Goal: Ask a question: Seek information or help from site administrators or community

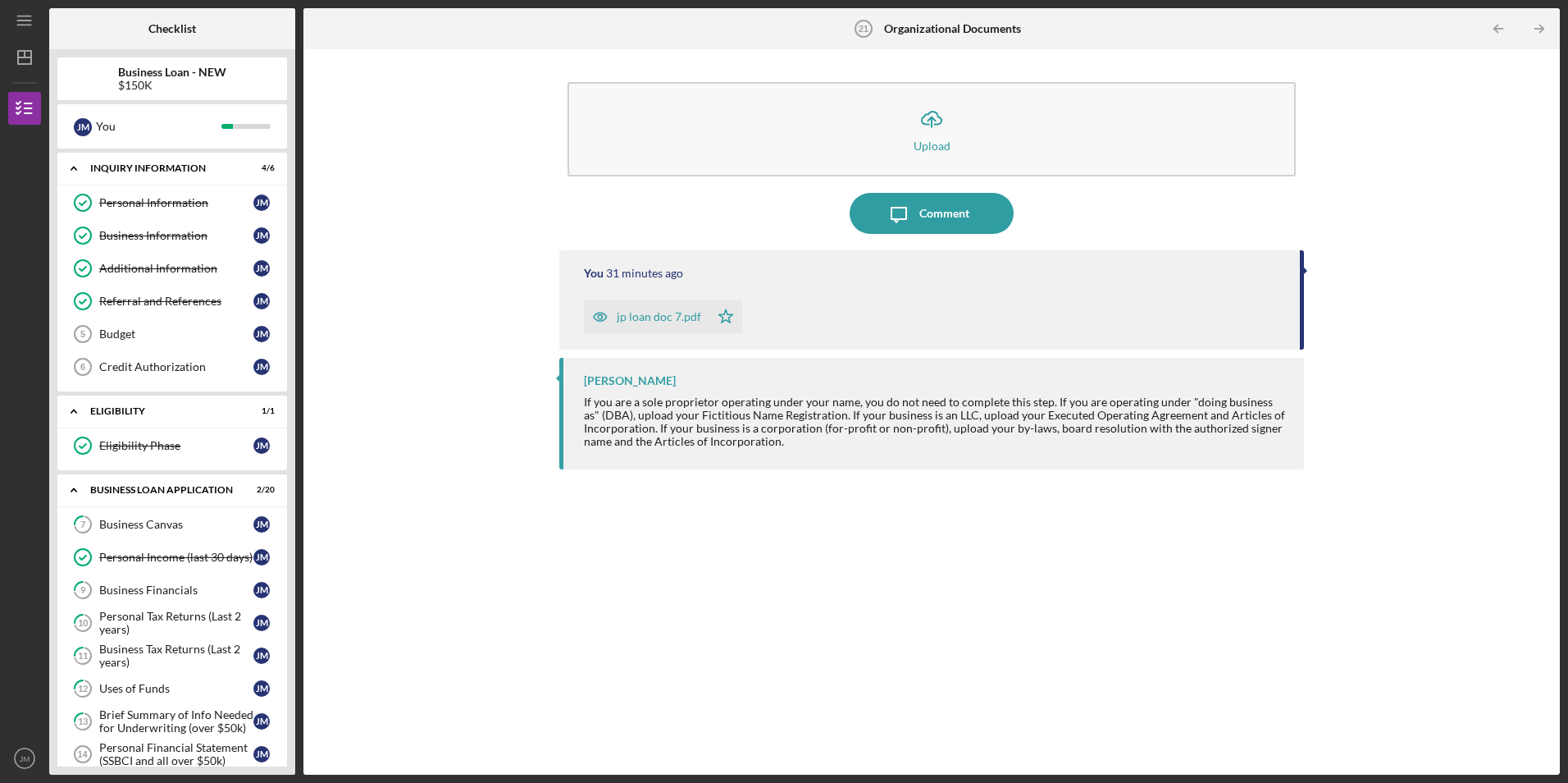
scroll to position [525, 0]
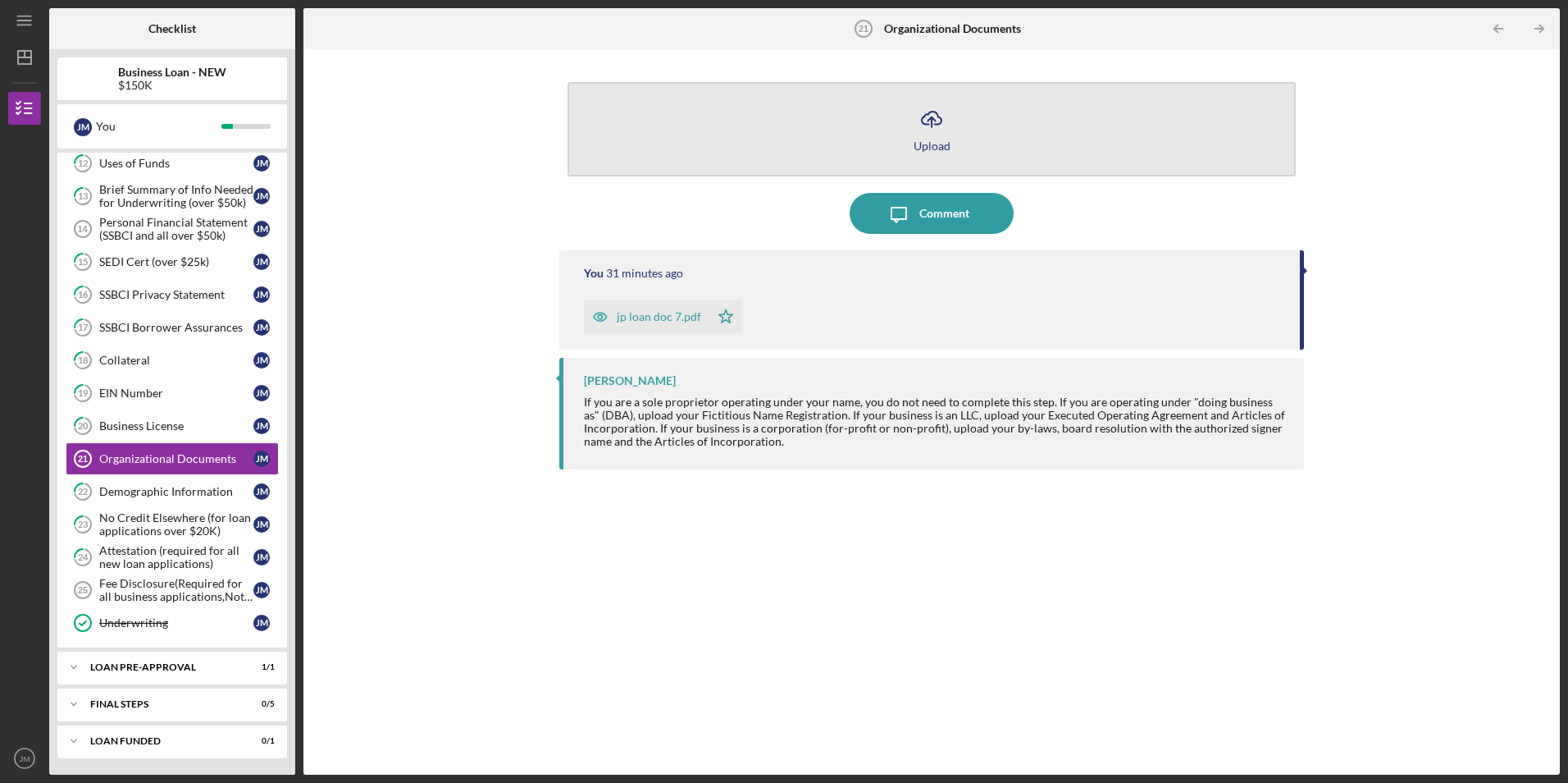
click at [933, 142] on div "Upload" at bounding box center [931, 146] width 37 height 13
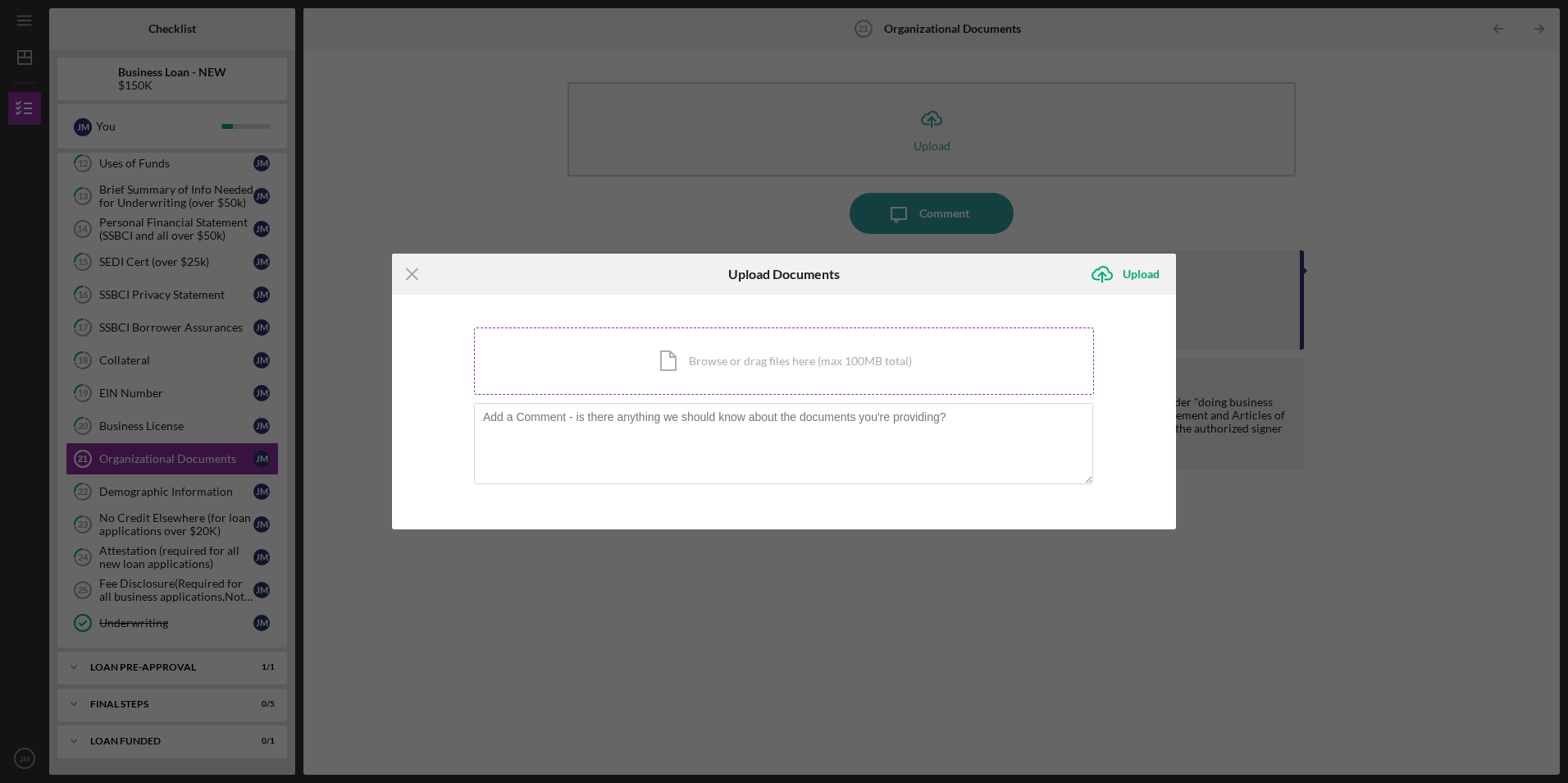
click at [806, 356] on div "Icon/Document Browse or drag files here (max 100MB total) Tap to choose files o…" at bounding box center [784, 361] width 620 height 68
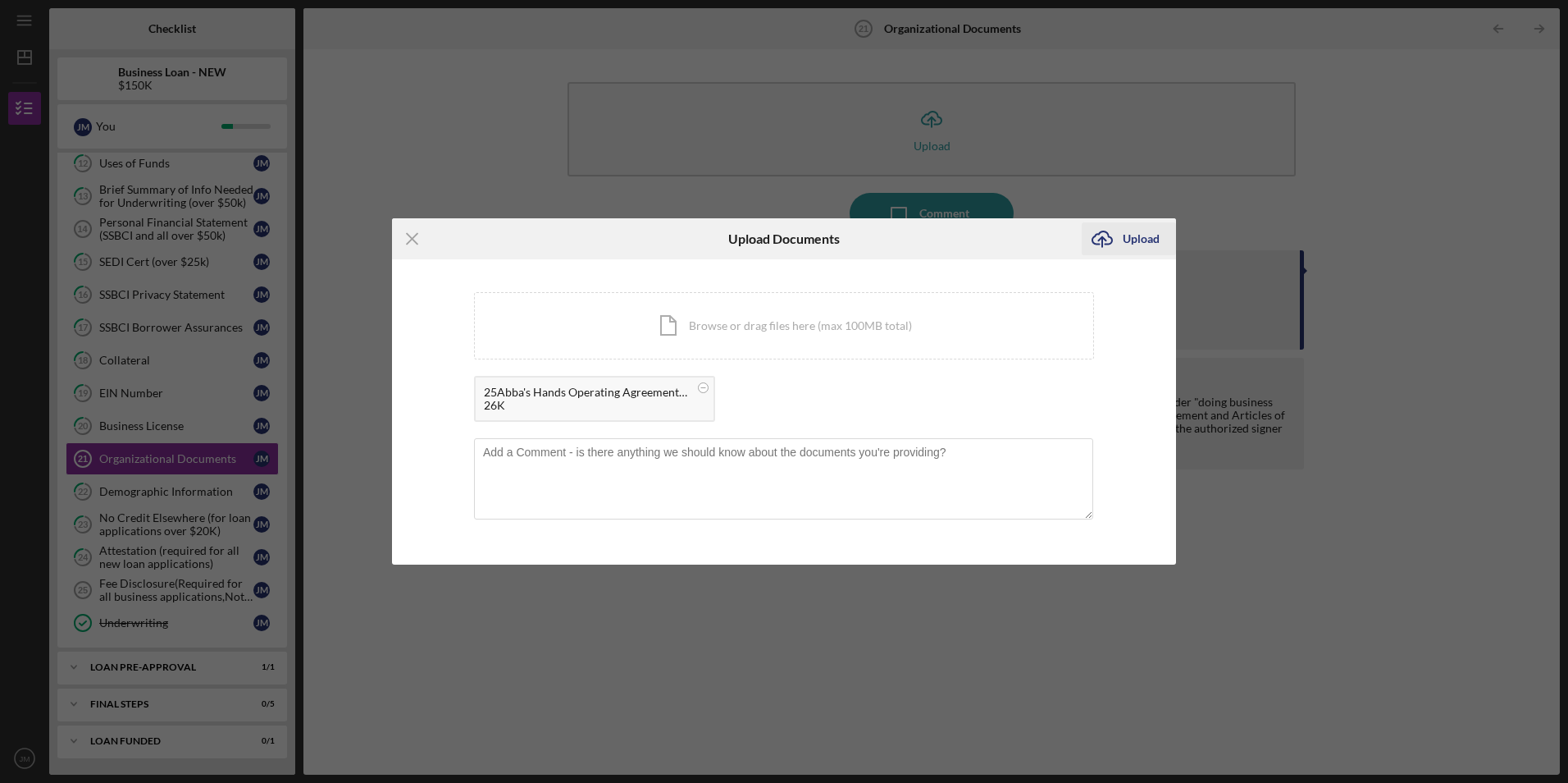
click at [1140, 236] on div "Upload" at bounding box center [1141, 239] width 37 height 32
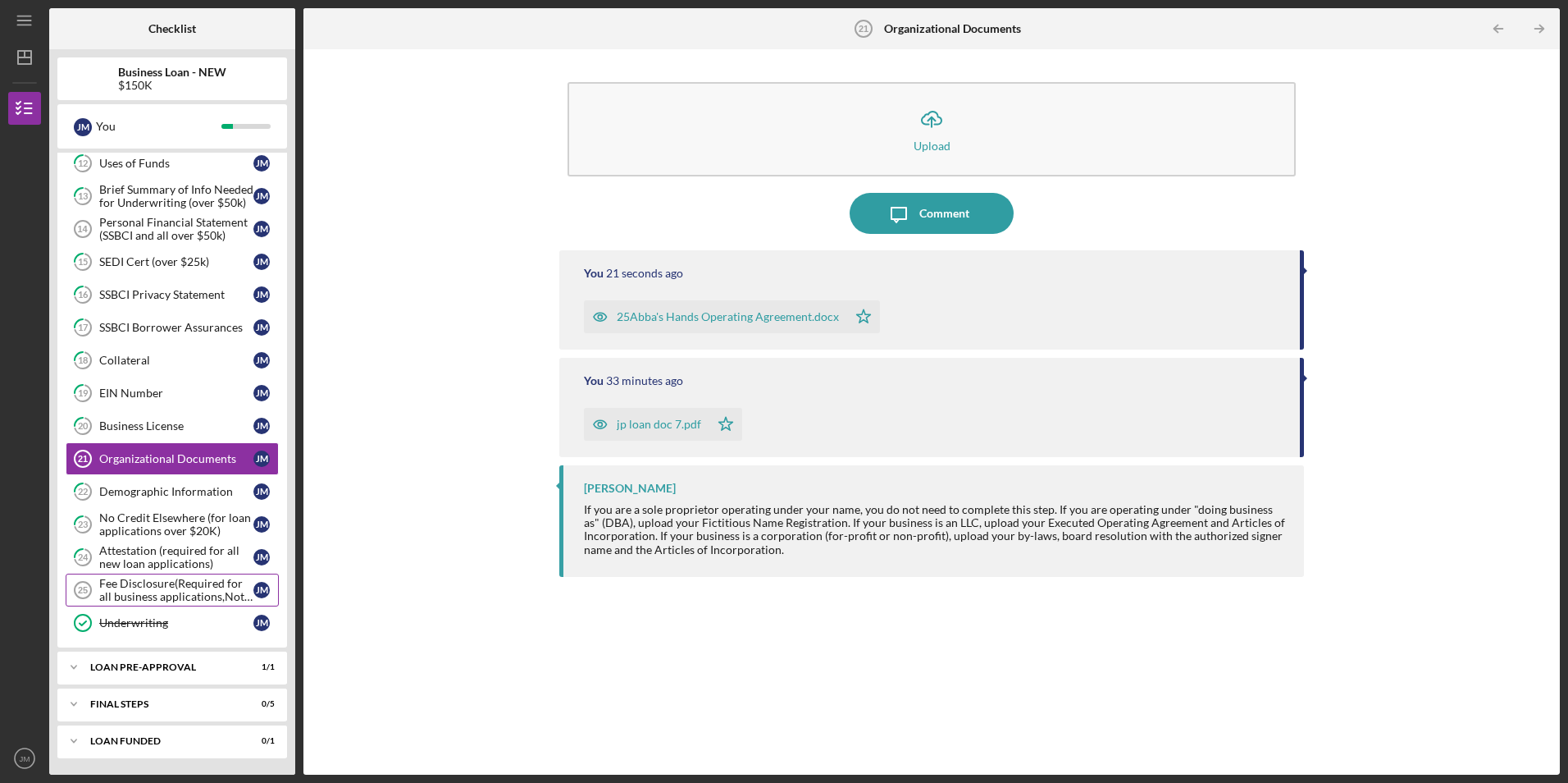
click at [203, 593] on div "Fee Disclosure(Required for all business applications,Not needed for Contractor…" at bounding box center [176, 590] width 154 height 26
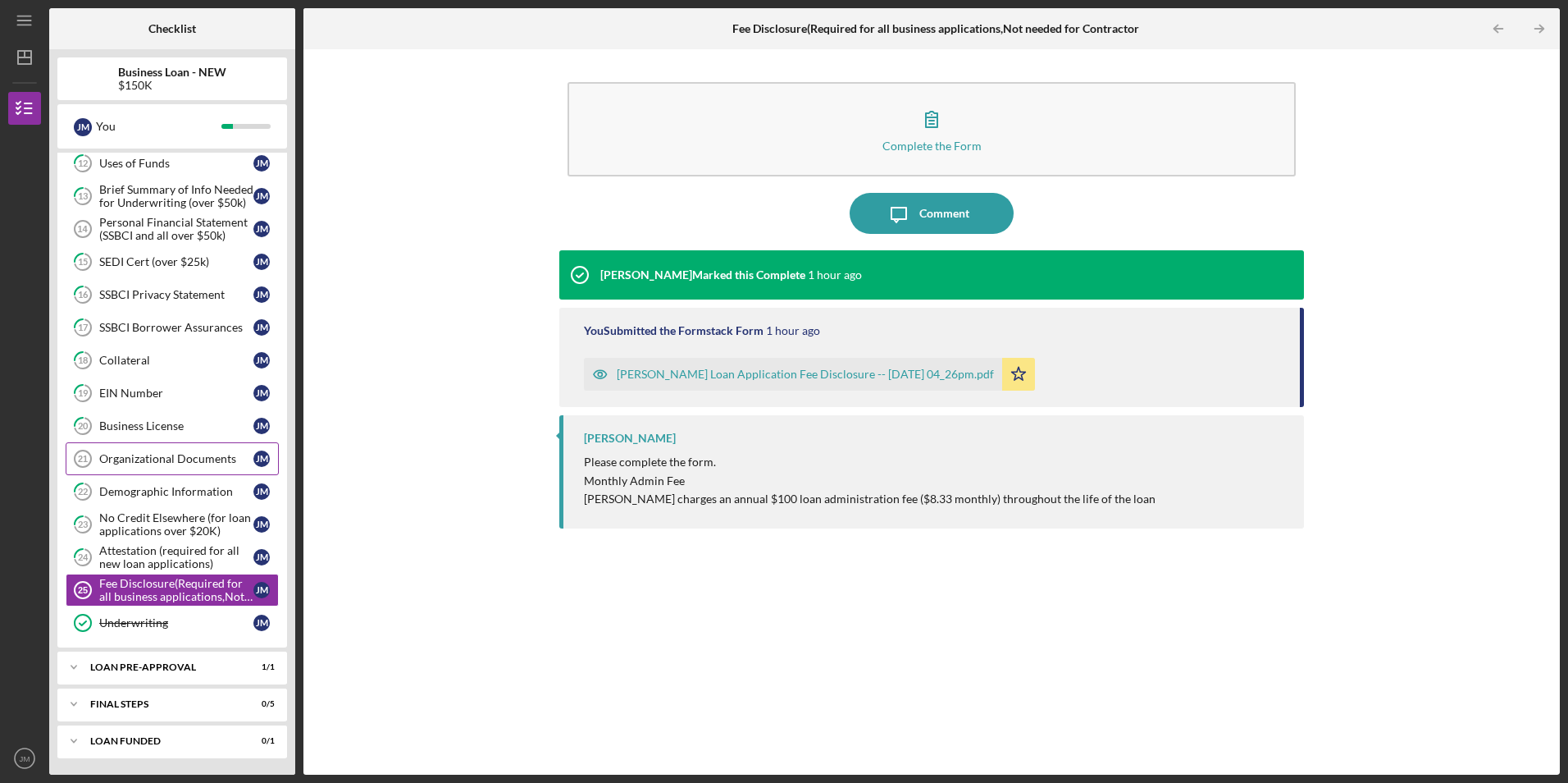
click at [142, 453] on div "Organizational Documents" at bounding box center [176, 458] width 154 height 14
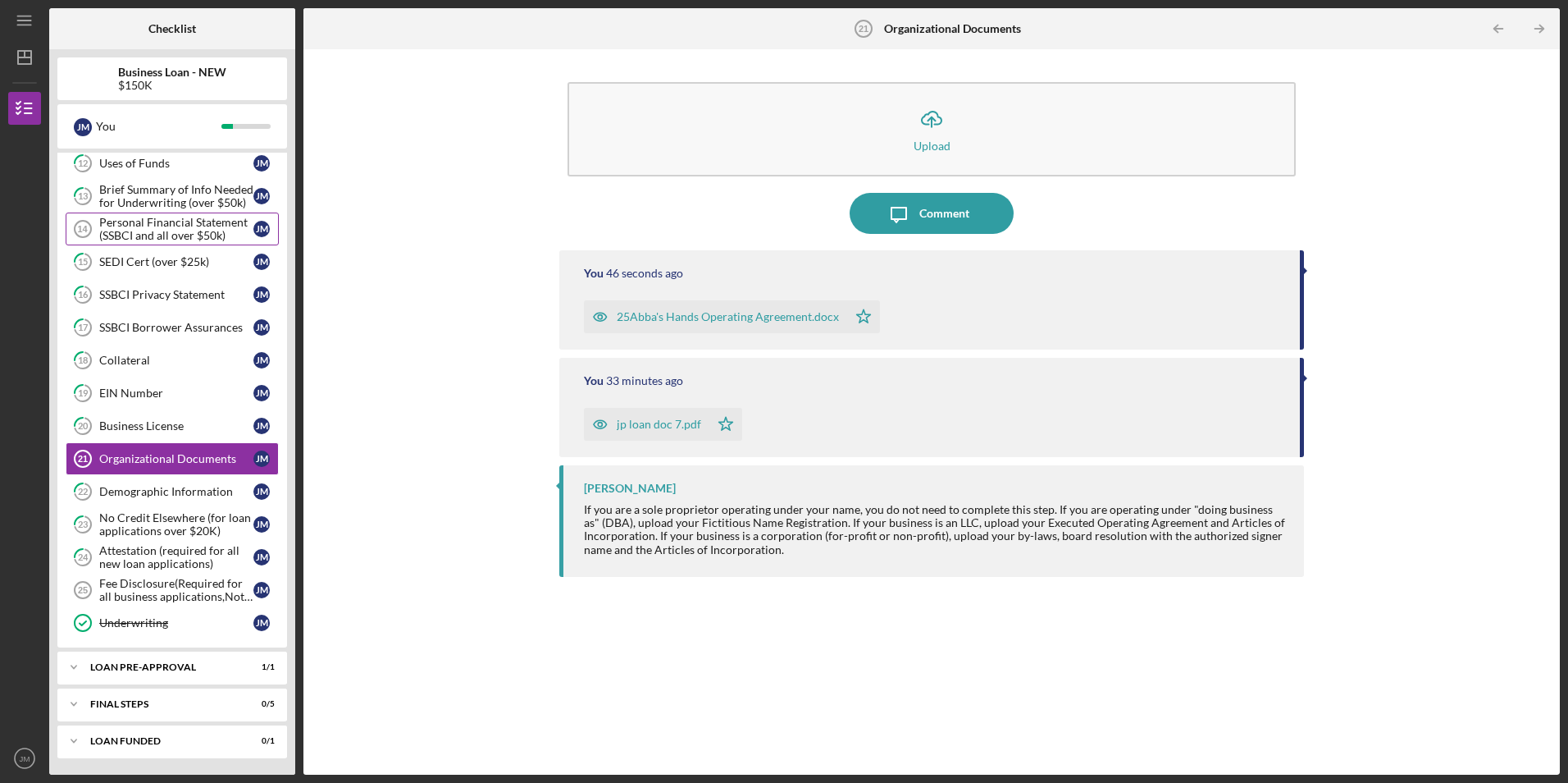
click at [182, 229] on div "Personal Financial Statement (SSBCI and all over $50k)" at bounding box center [176, 228] width 154 height 26
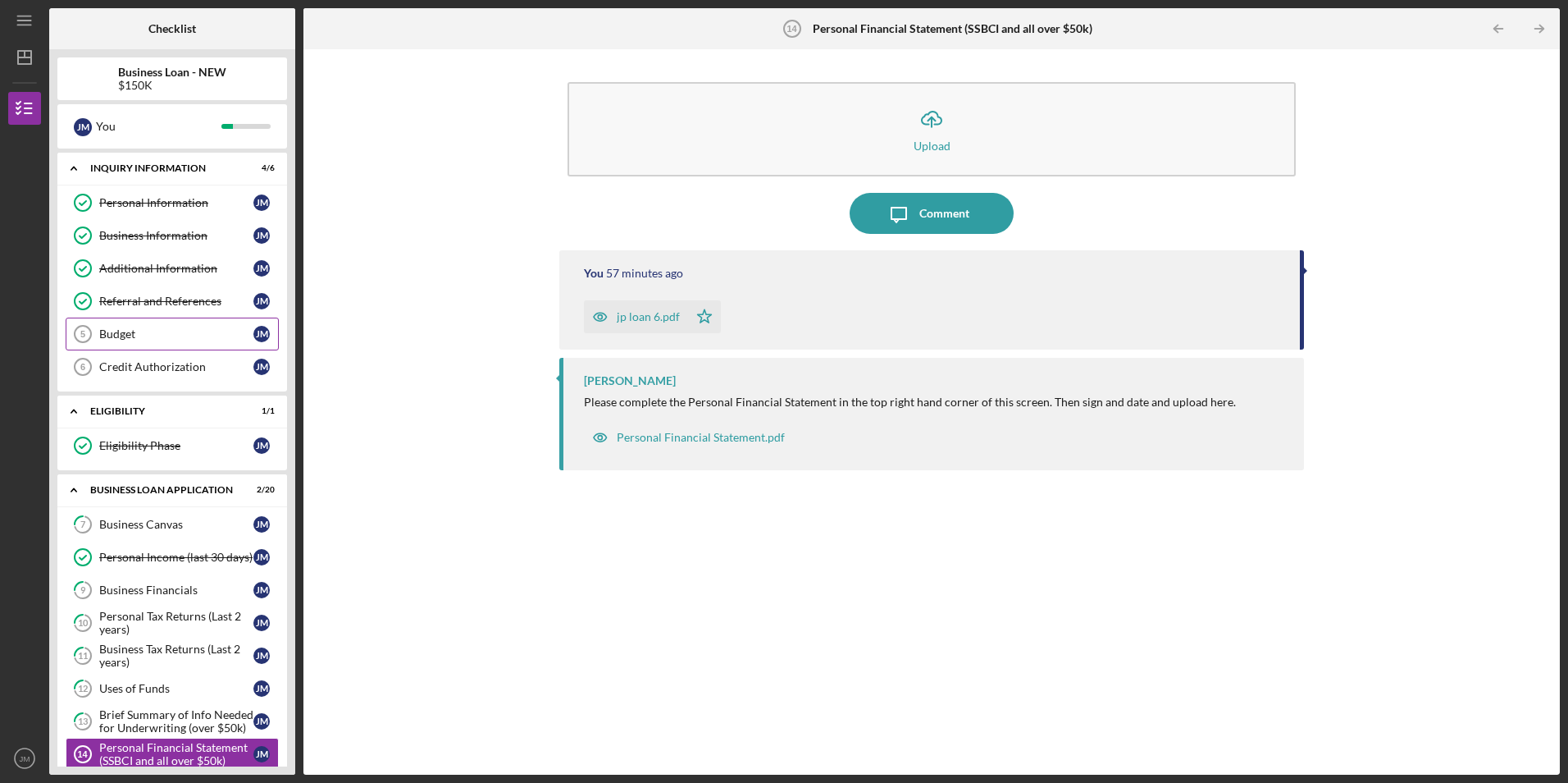
click at [134, 336] on div "Budget" at bounding box center [176, 334] width 154 height 14
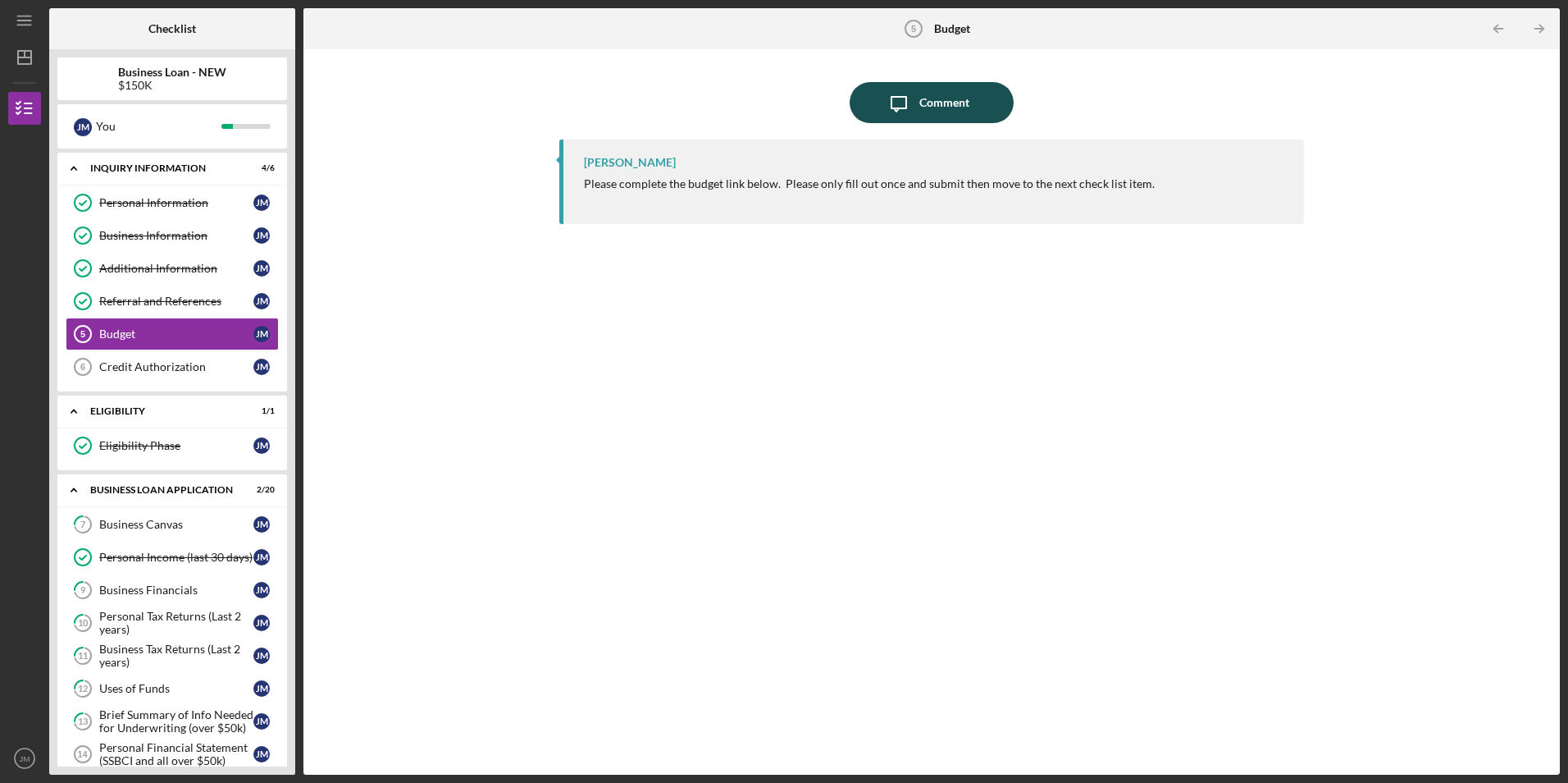
click at [971, 103] on button "Icon/Message Comment" at bounding box center [931, 102] width 164 height 41
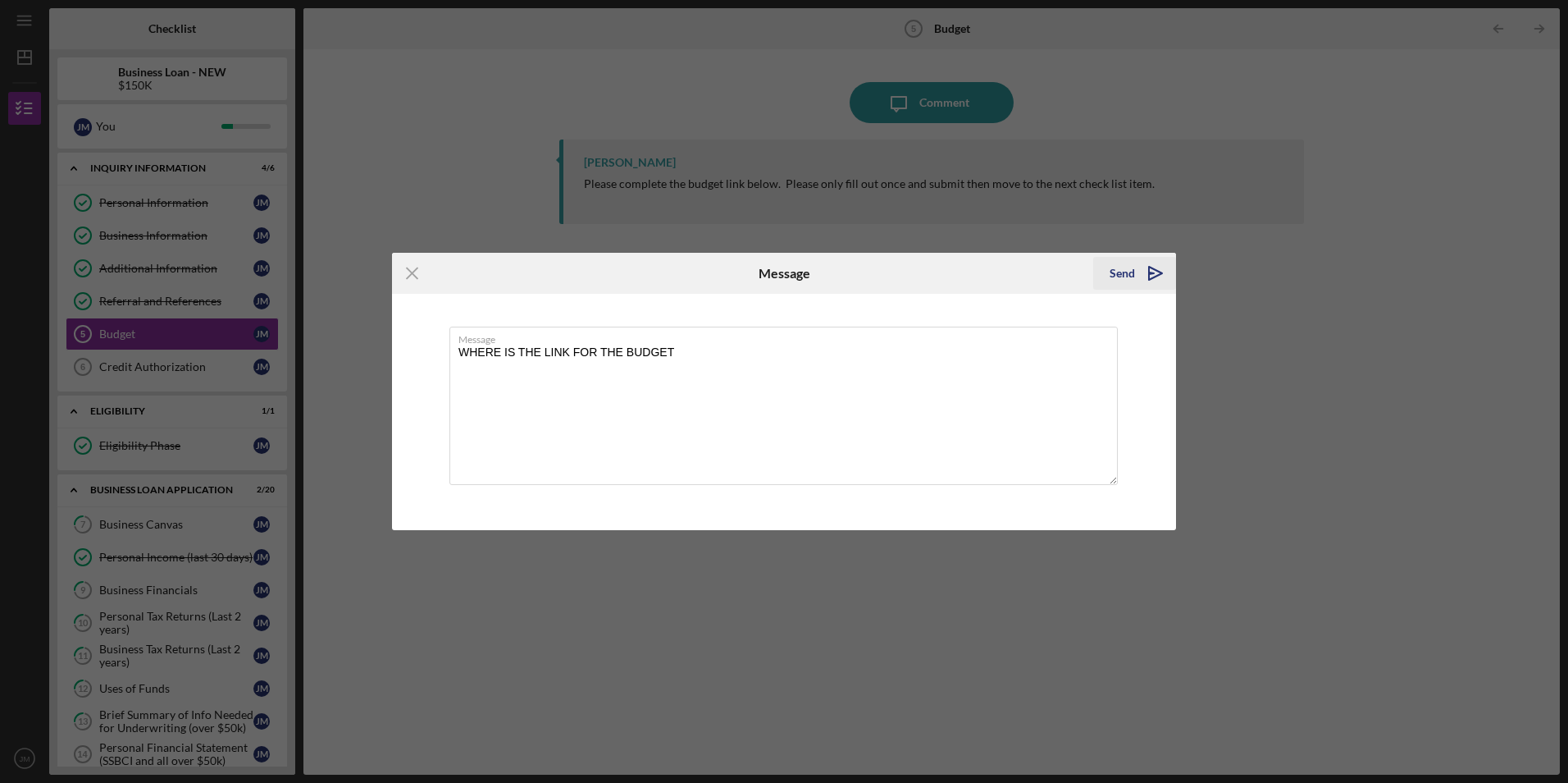
type textarea "WHERE IS THE LINK FOR THE BUDGET"
click at [1152, 269] on polygon "submit" at bounding box center [1155, 273] width 14 height 14
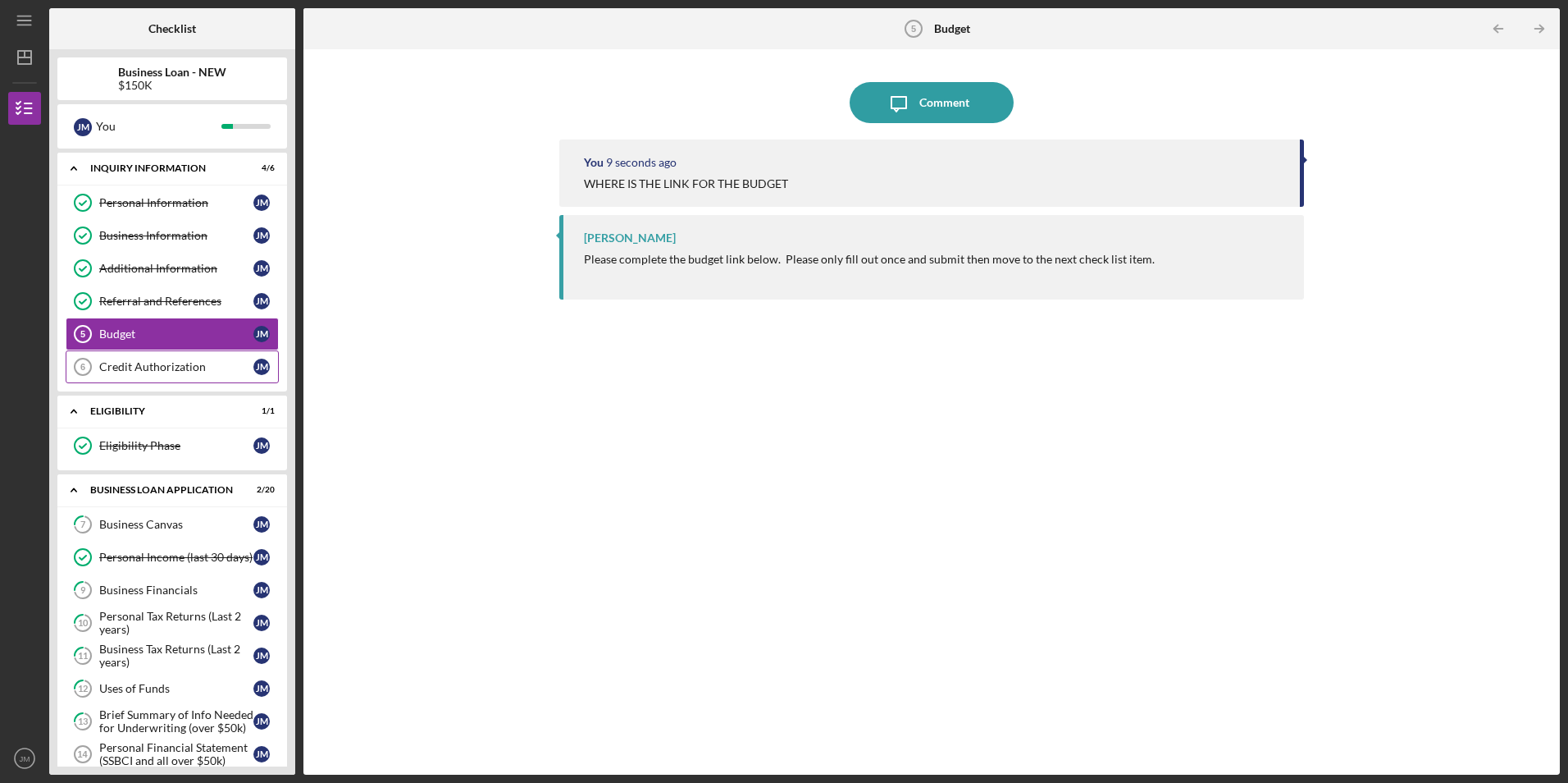
click at [196, 371] on div "Credit Authorization" at bounding box center [176, 366] width 154 height 14
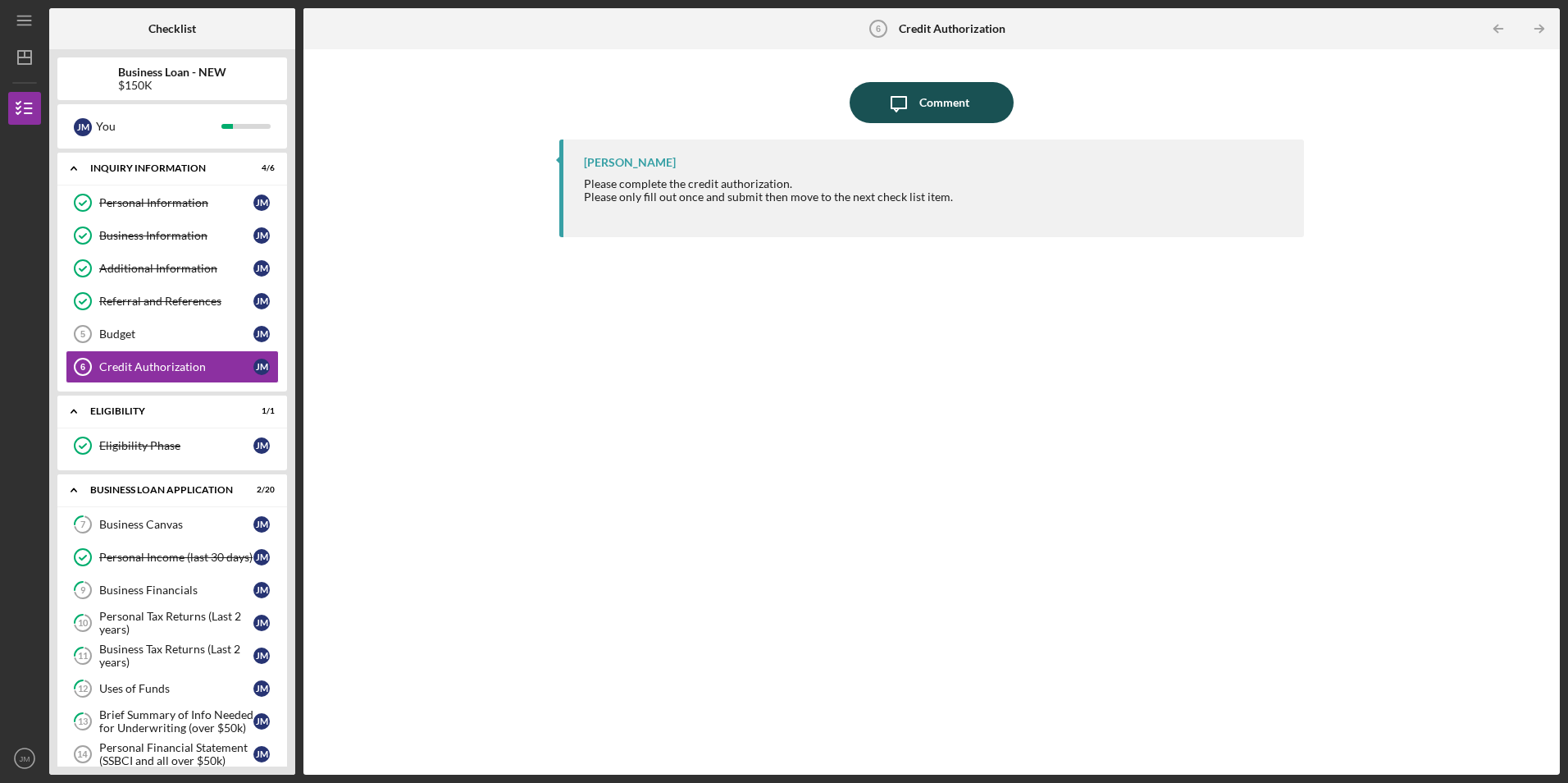
click at [967, 92] on button "Icon/Message Comment" at bounding box center [931, 102] width 164 height 41
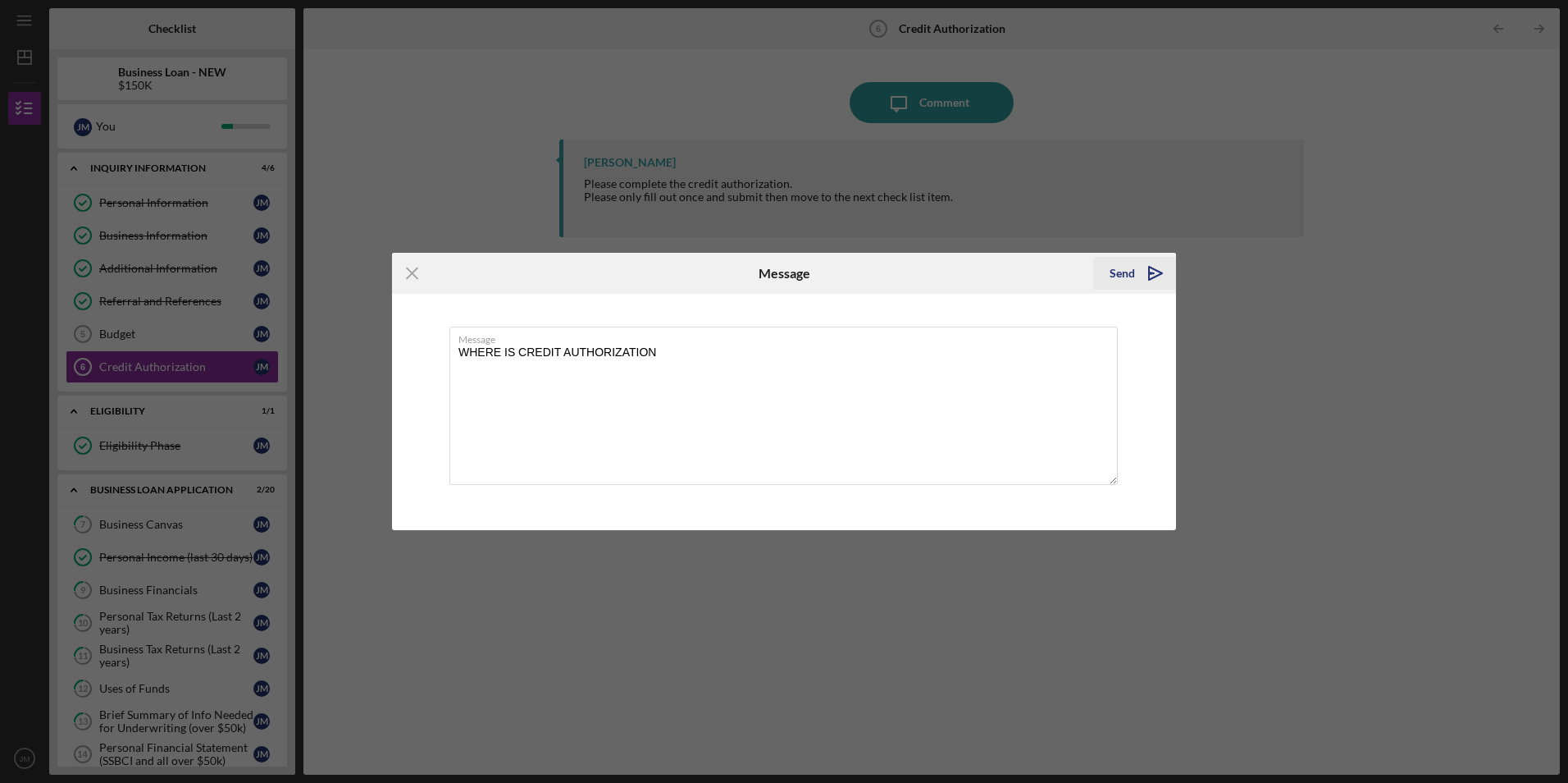
type textarea "WHERE IS CREDIT AUTHORIZATION"
click at [1122, 274] on div "Send" at bounding box center [1123, 273] width 25 height 32
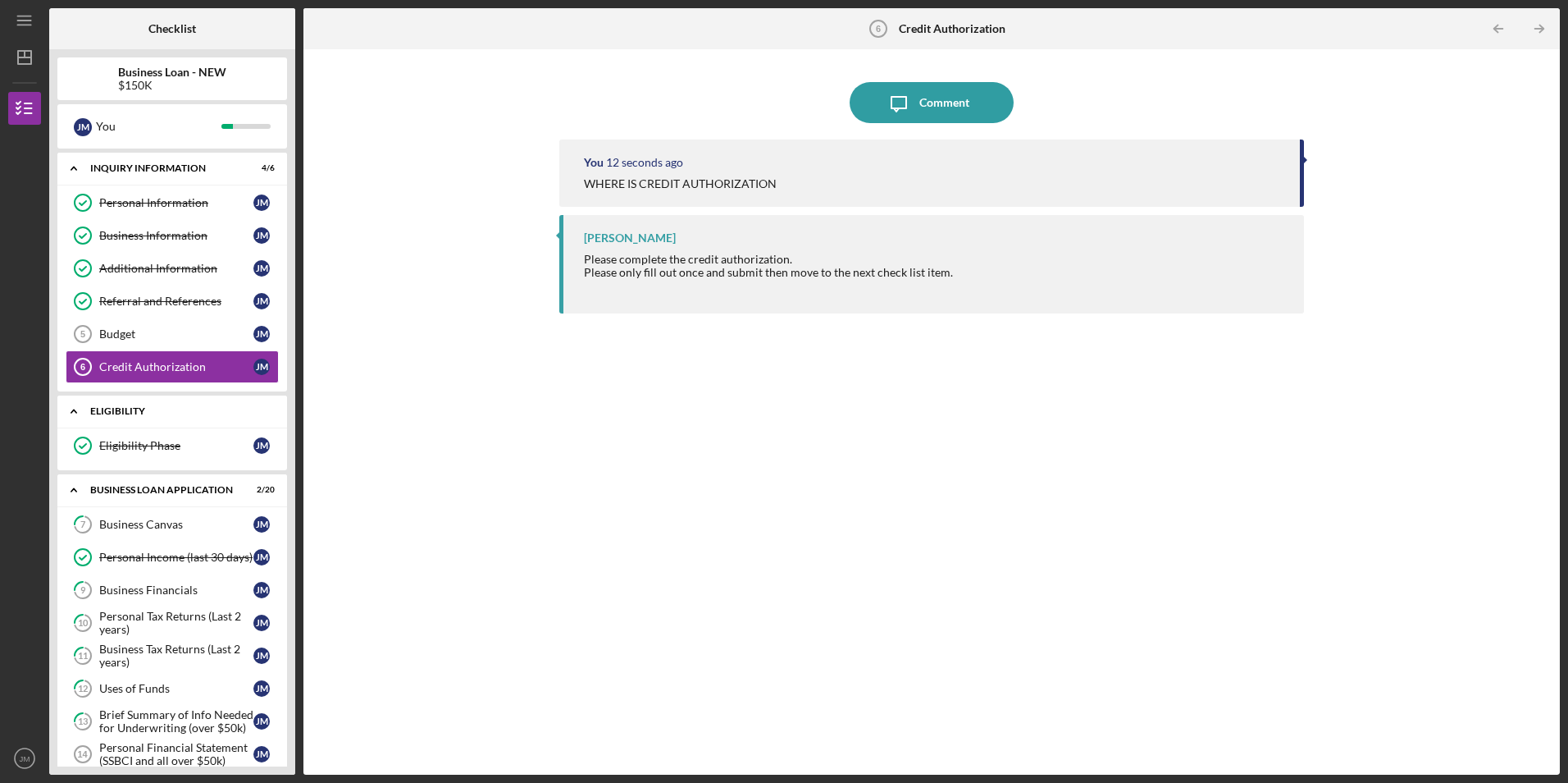
click at [102, 412] on div "Icon/Expander ELIGIBILITY 1 / 1" at bounding box center [172, 411] width 230 height 33
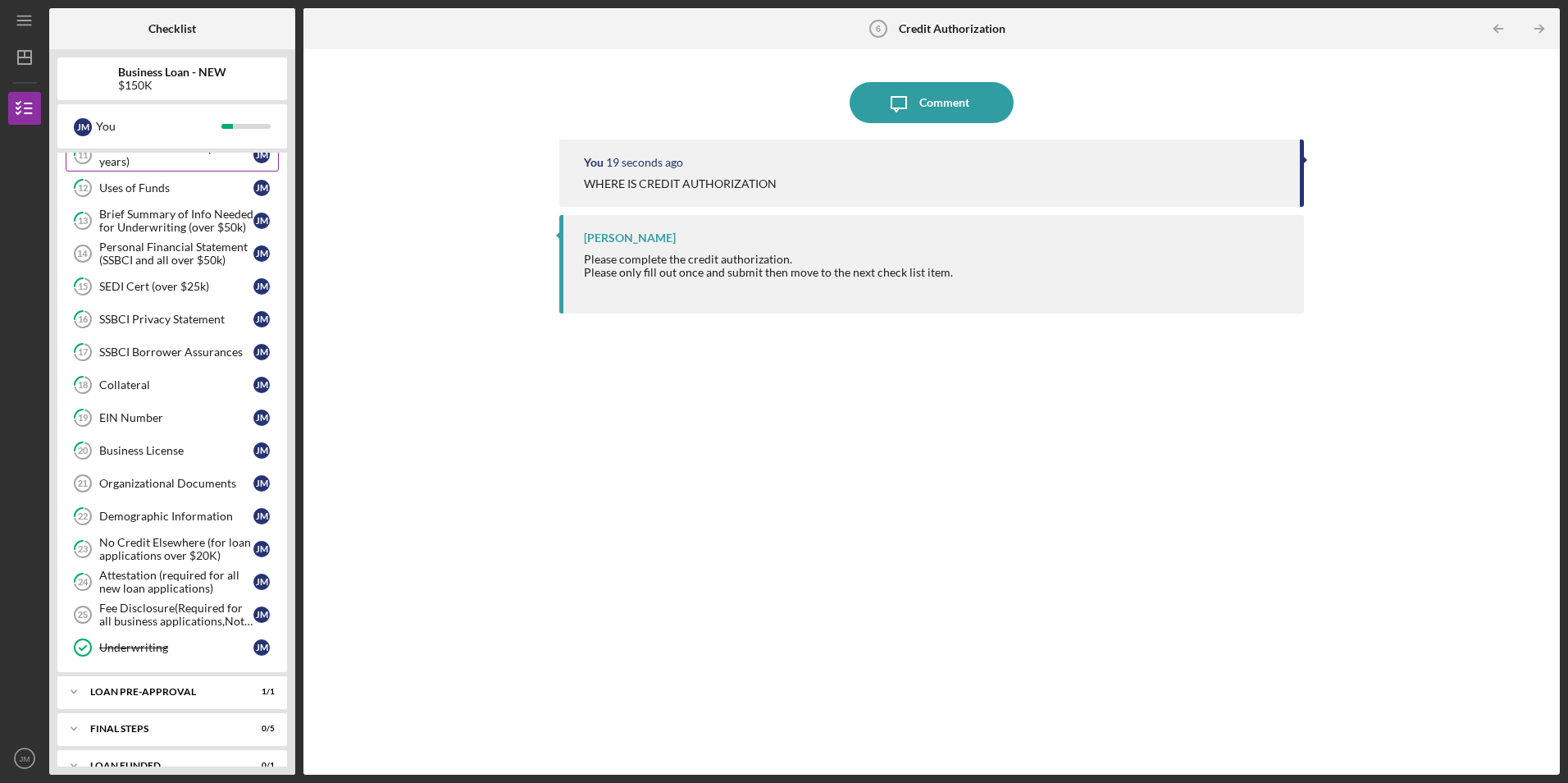
scroll to position [484, 0]
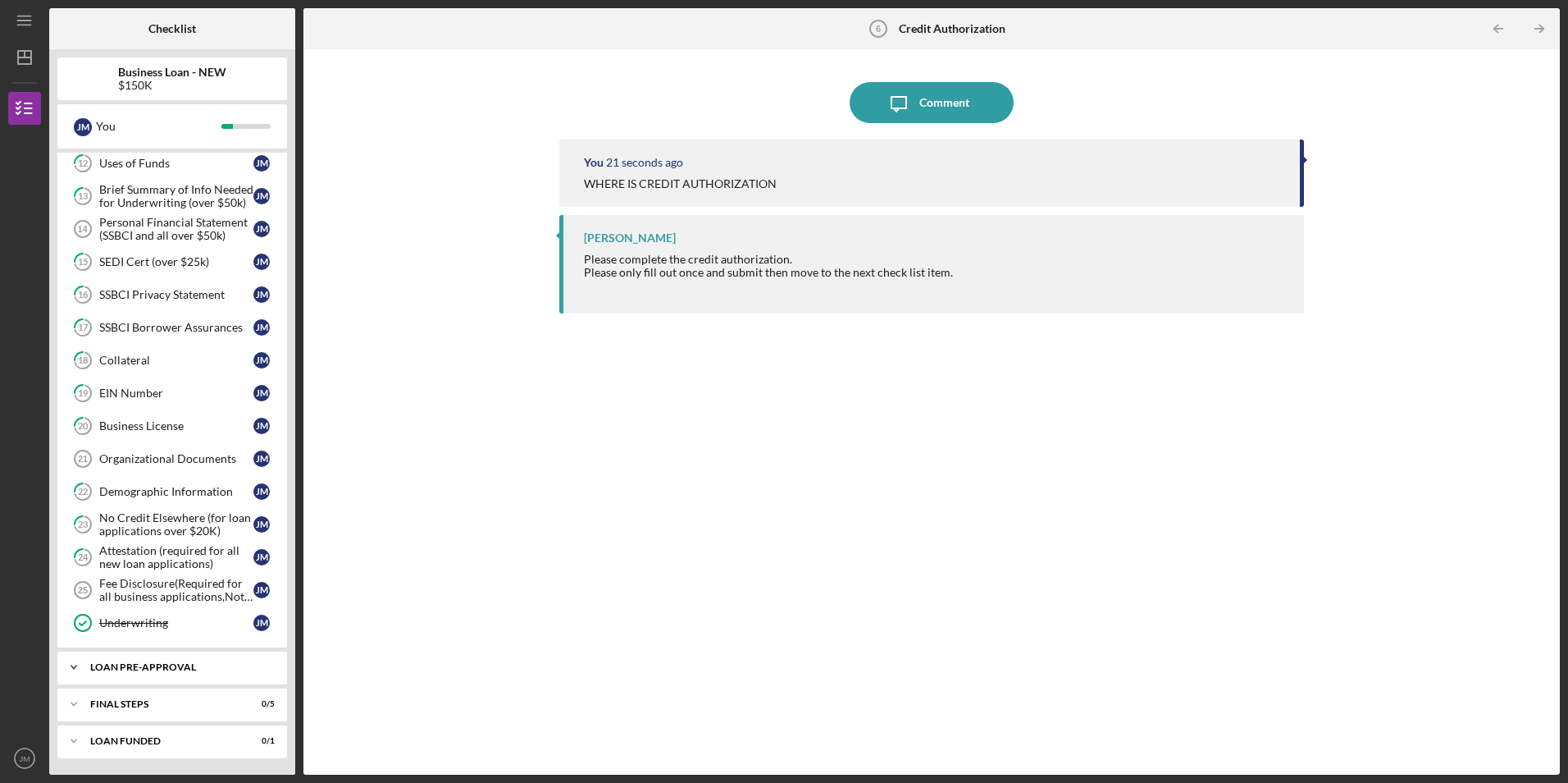
click at [173, 665] on div "LOAN PRE-APPROVAL" at bounding box center [179, 667] width 177 height 10
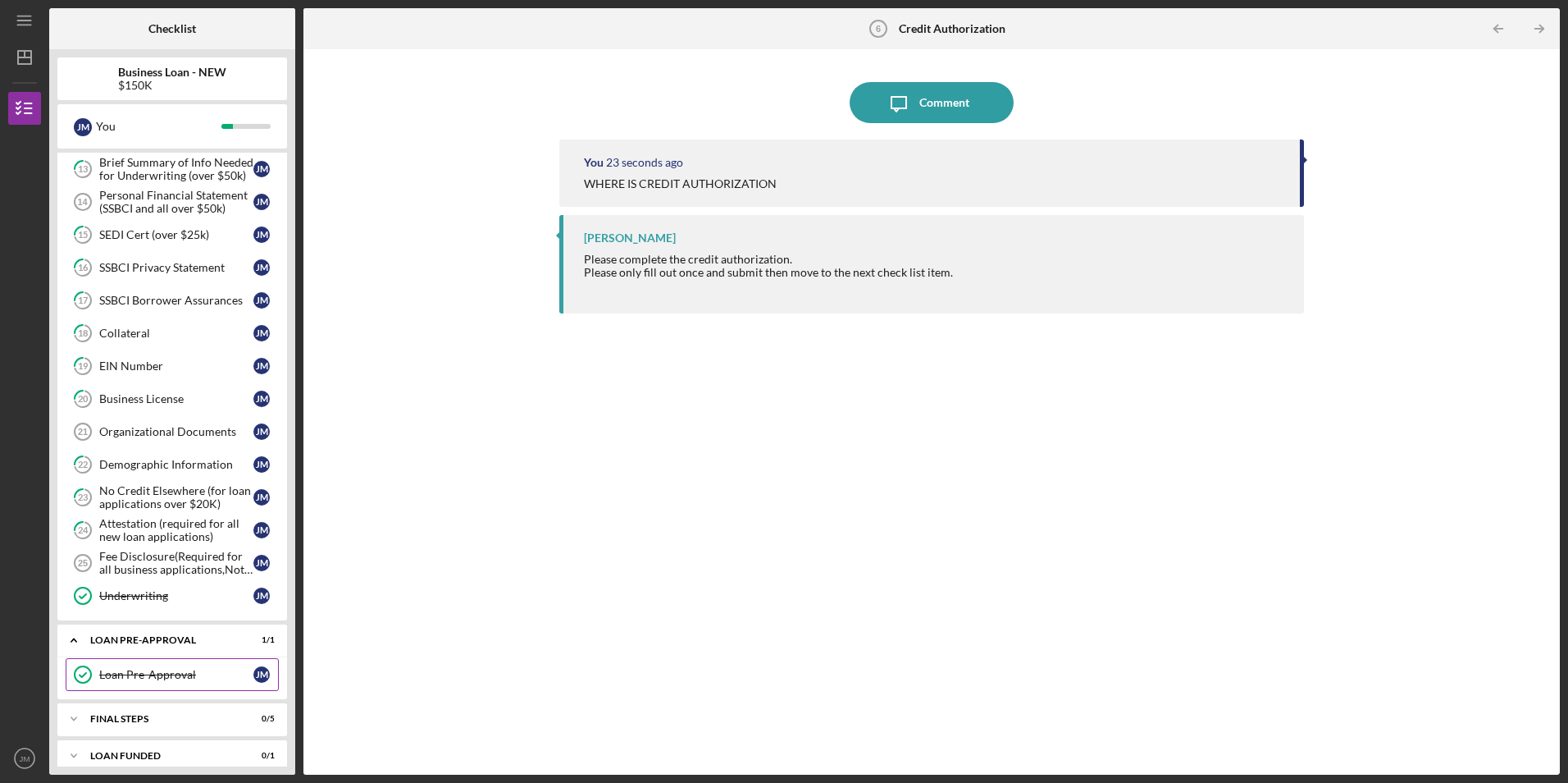
scroll to position [525, 0]
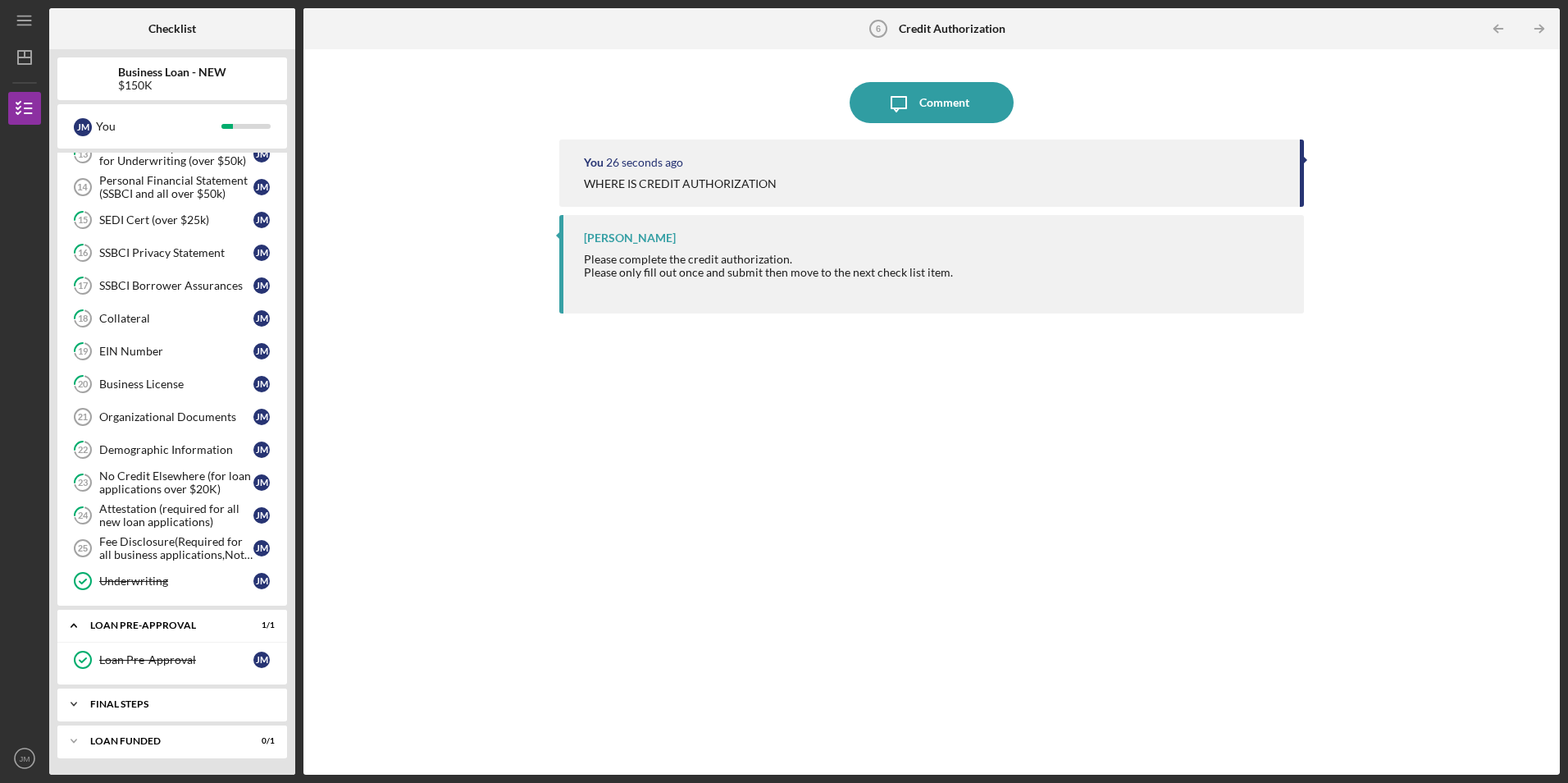
click at [153, 701] on div "FINAL STEPS" at bounding box center [179, 704] width 177 height 10
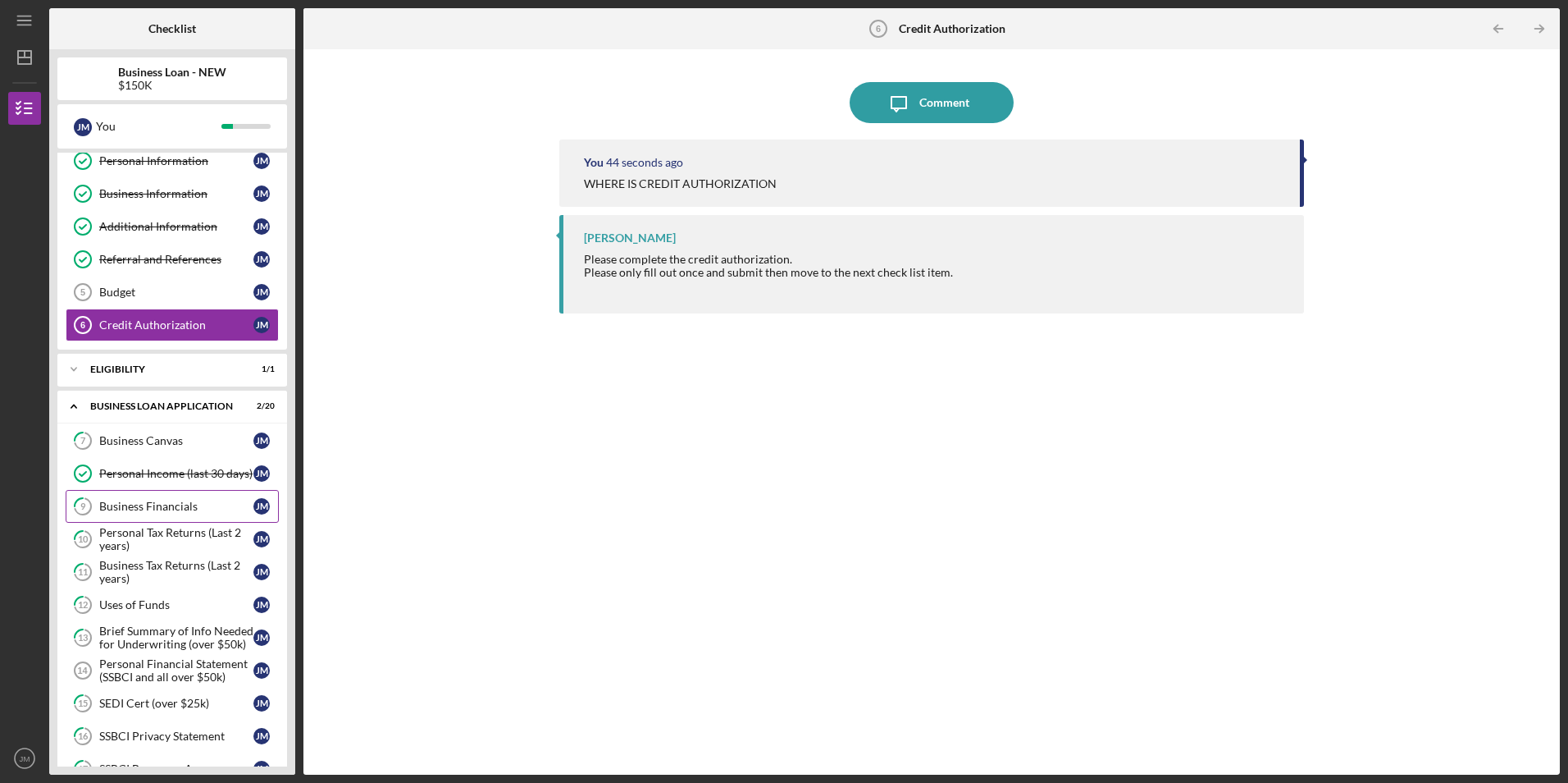
scroll to position [0, 0]
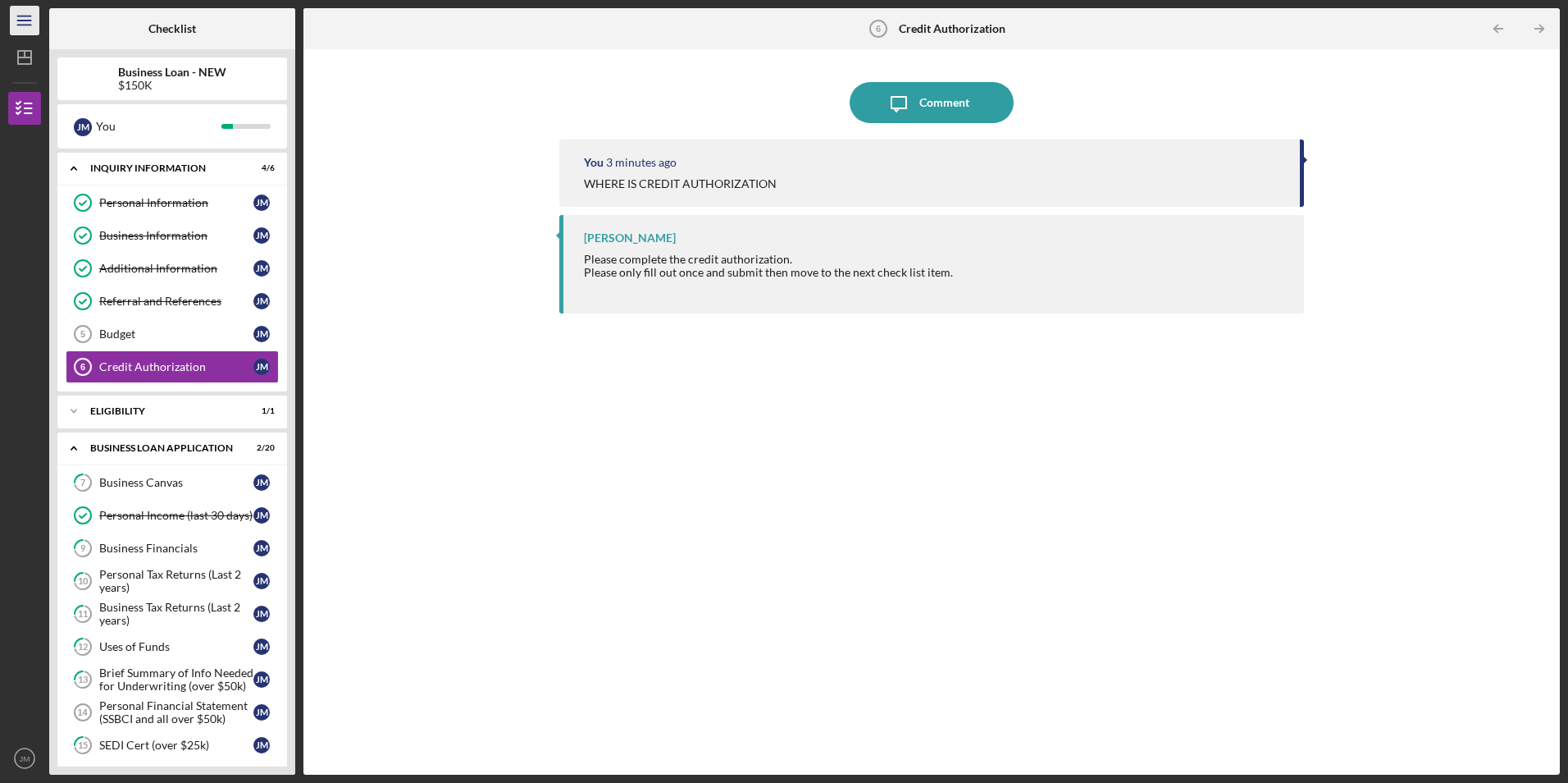
click at [24, 14] on icon "Icon/Menu" at bounding box center [24, 21] width 37 height 37
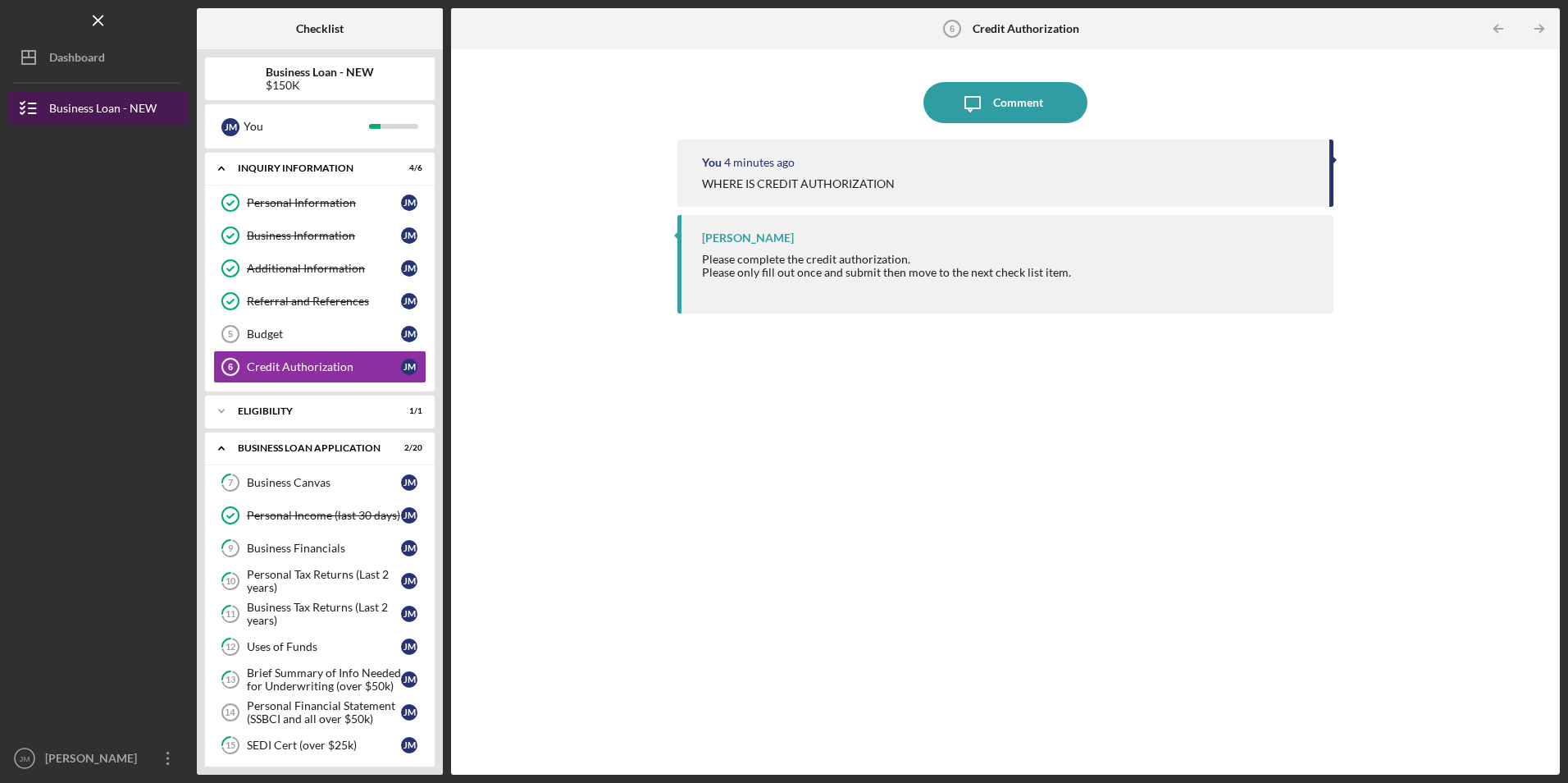
click at [133, 106] on div "Business Loan - NEW" at bounding box center [103, 110] width 107 height 37
